Goal: Navigation & Orientation: Find specific page/section

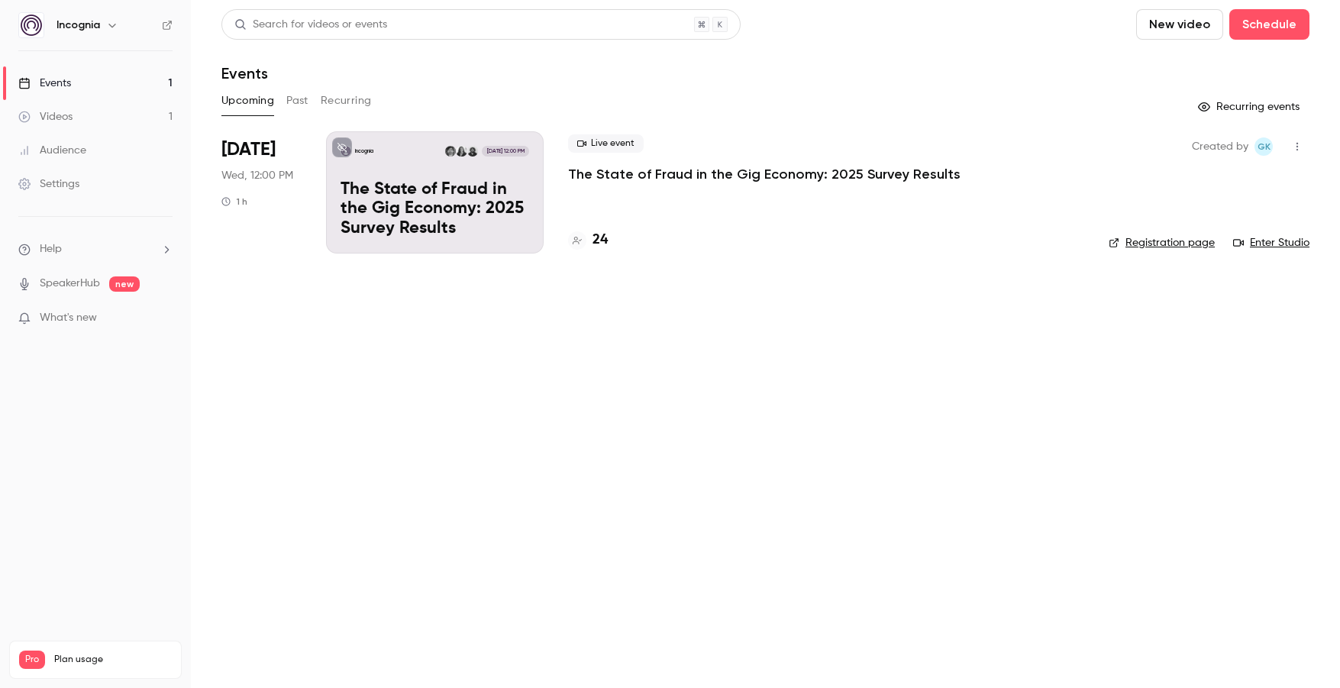
click at [113, 319] on p "What's new" at bounding box center [83, 318] width 130 height 16
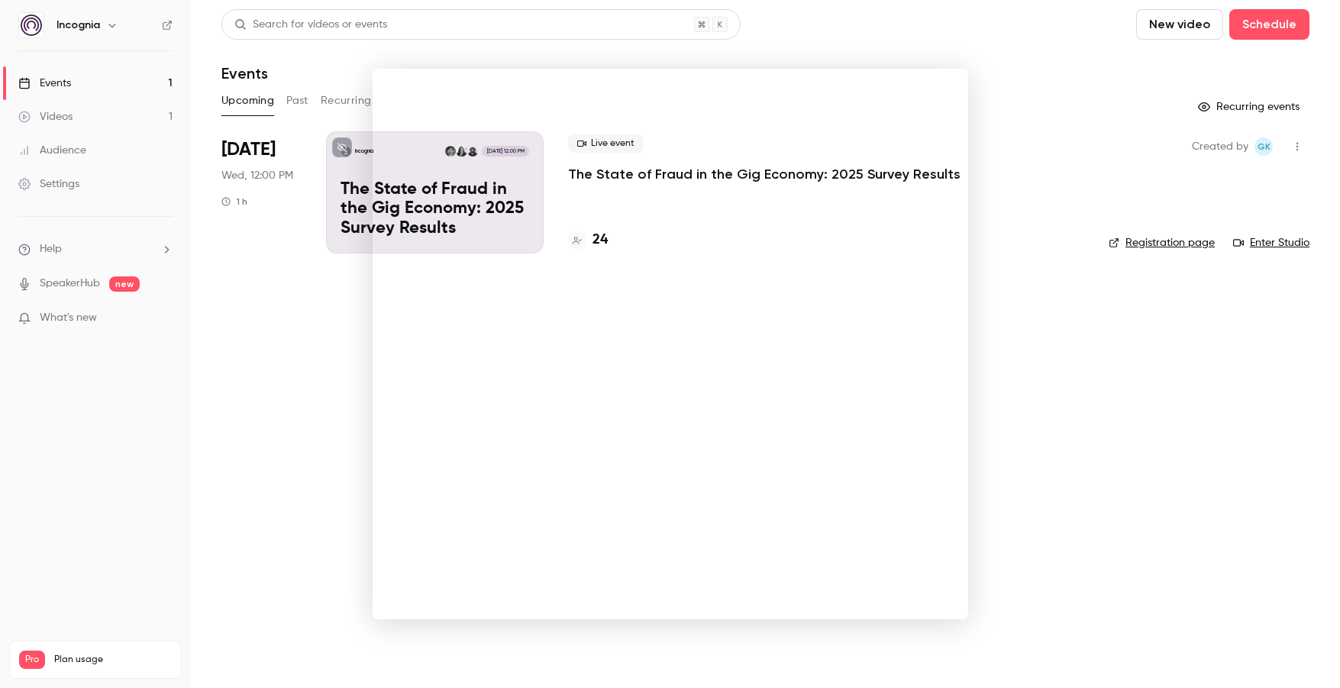
click at [1020, 356] on div at bounding box center [670, 344] width 1340 height 688
